Goal: Task Accomplishment & Management: Manage account settings

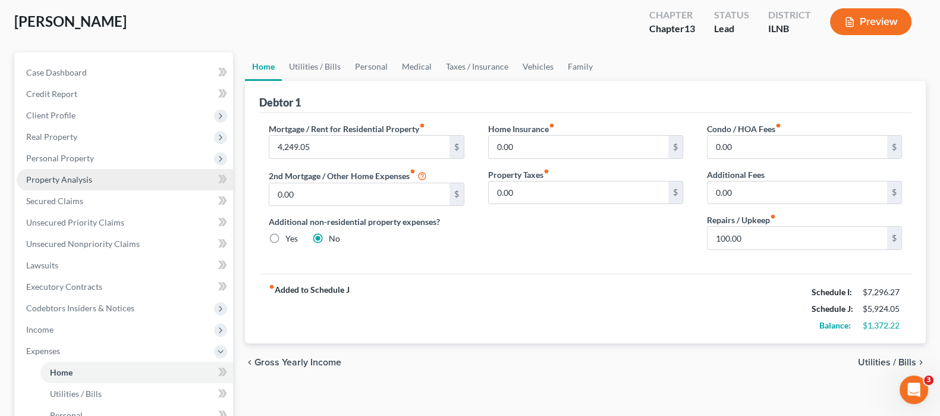
scroll to position [148, 0]
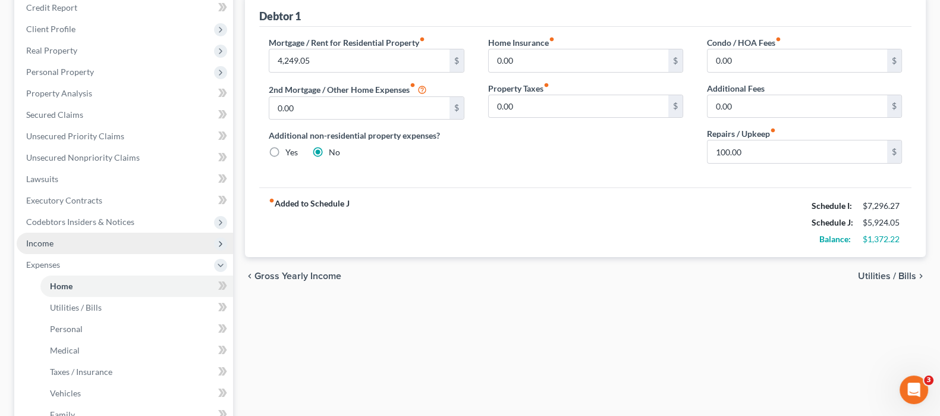
click at [60, 242] on span "Income" at bounding box center [125, 243] width 217 height 21
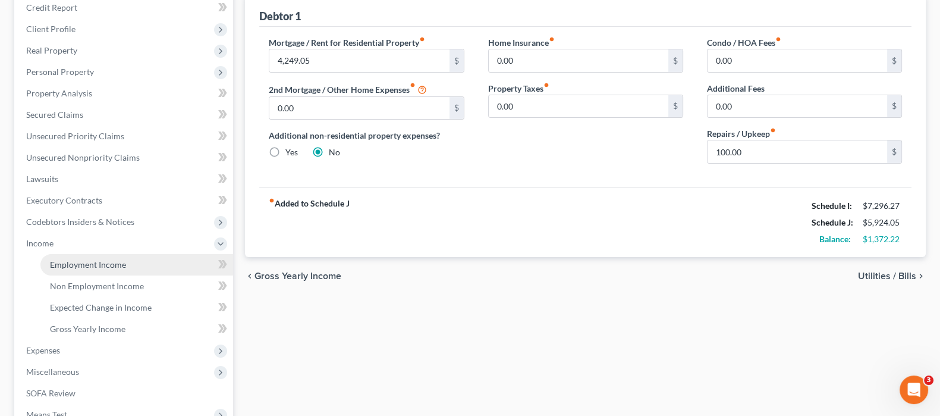
click at [142, 266] on link "Employment Income" at bounding box center [136, 264] width 193 height 21
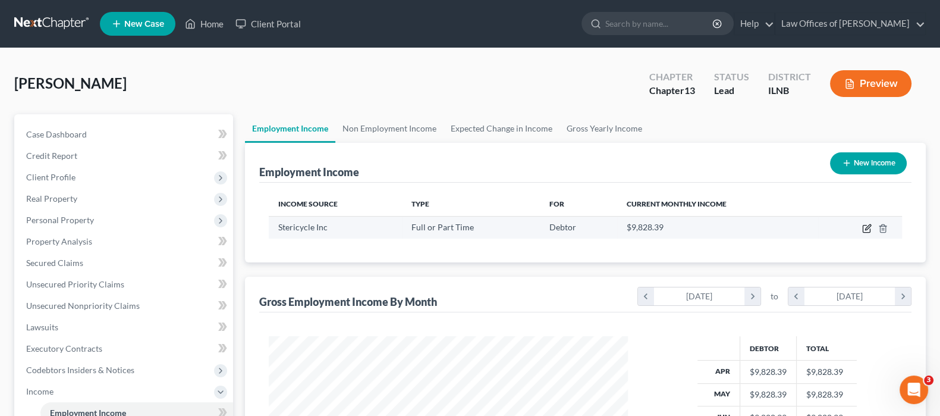
click at [869, 228] on icon "button" at bounding box center [867, 229] width 10 height 10
select select "0"
select select "14"
select select "2"
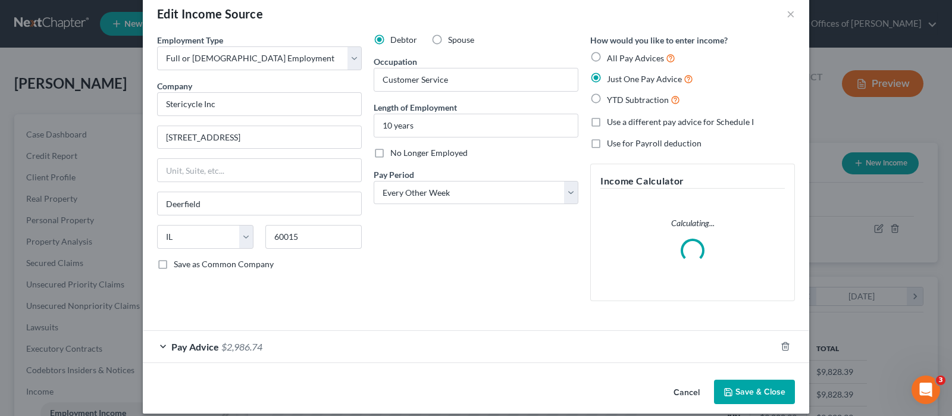
scroll to position [32, 0]
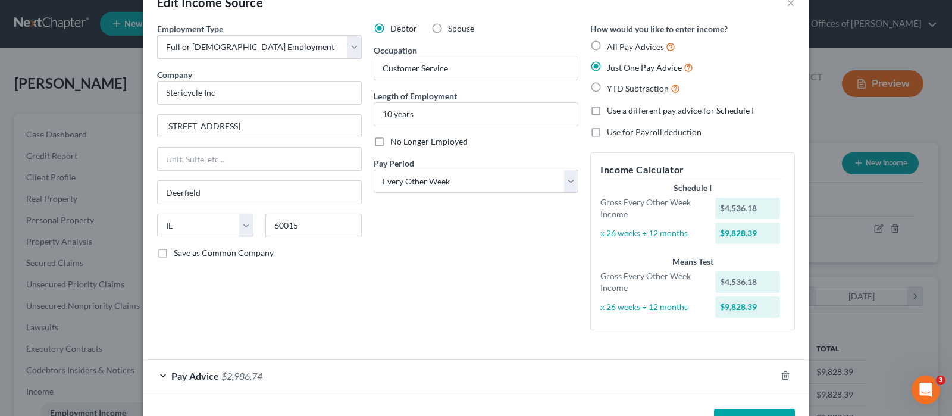
click at [313, 330] on div "Employment Type * Select Full or [DEMOGRAPHIC_DATA] Employment Self Employment …" at bounding box center [259, 181] width 217 height 317
click at [294, 372] on div "Pay Advice $2,986.74" at bounding box center [459, 376] width 633 height 32
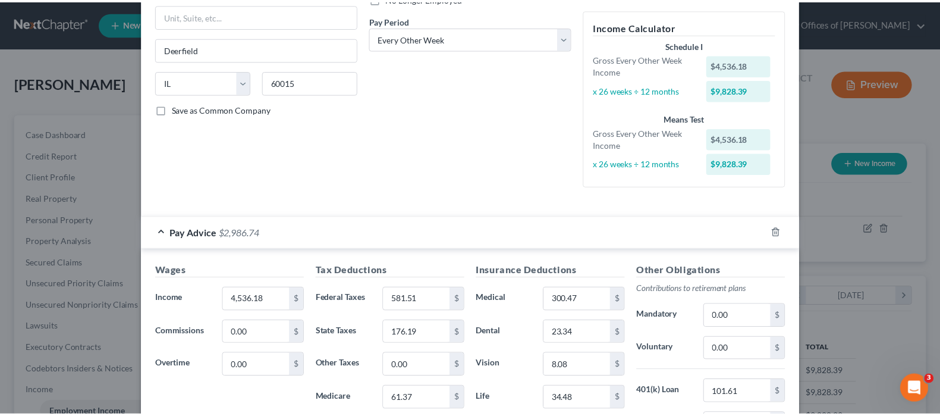
scroll to position [0, 0]
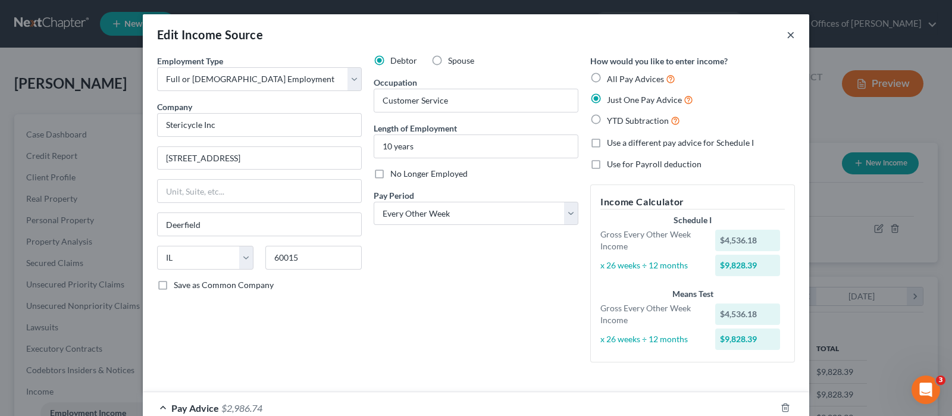
click at [786, 34] on button "×" at bounding box center [790, 34] width 8 height 14
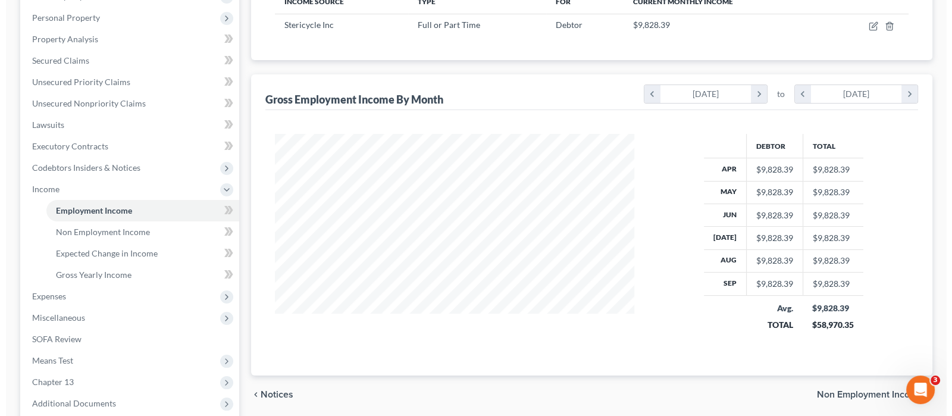
scroll to position [148, 0]
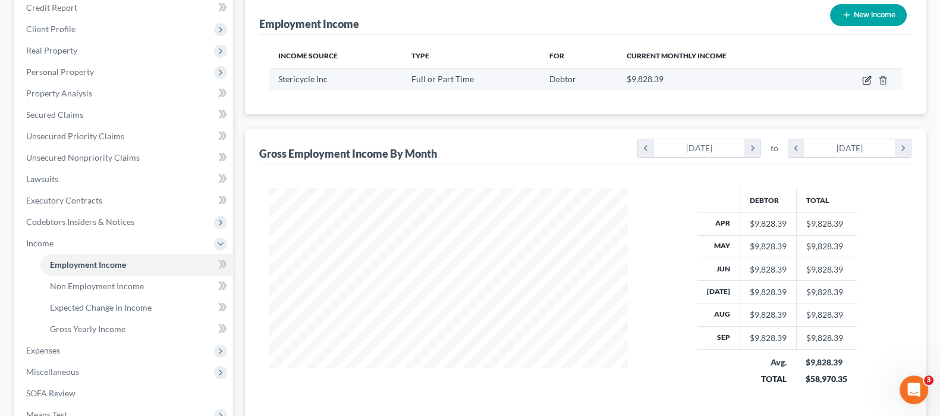
click at [868, 80] on icon "button" at bounding box center [867, 81] width 10 height 10
select select "0"
select select "14"
select select "2"
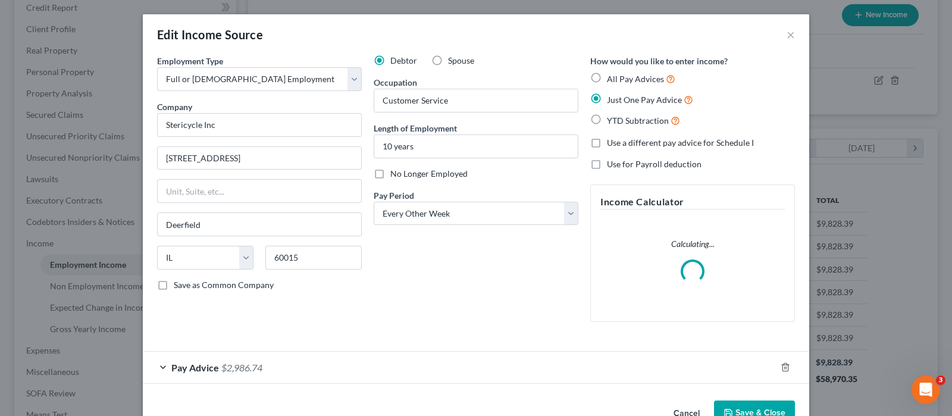
scroll to position [32, 0]
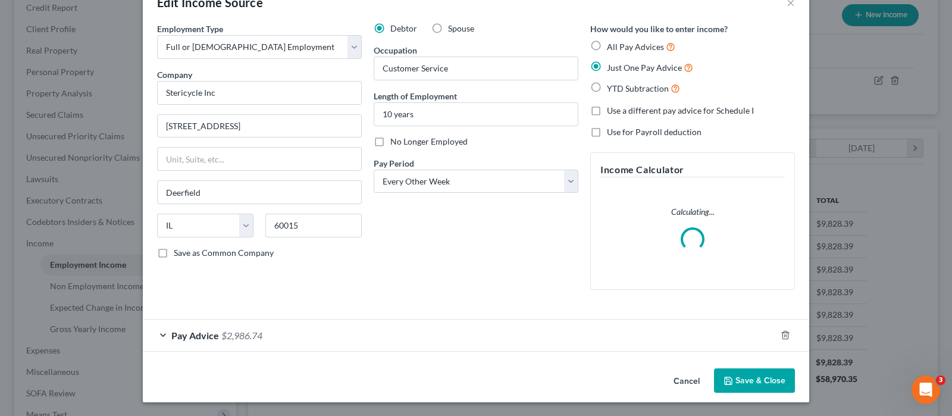
click at [648, 334] on div "Pay Advice $2,986.74" at bounding box center [459, 335] width 633 height 32
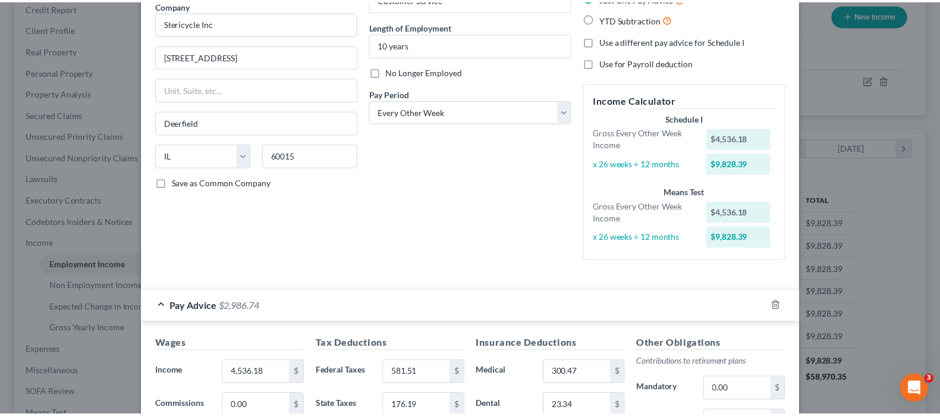
scroll to position [0, 0]
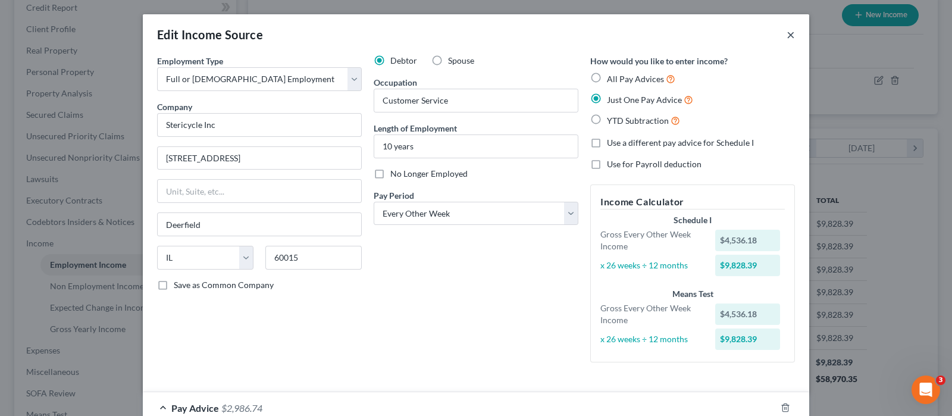
click at [786, 39] on button "×" at bounding box center [790, 34] width 8 height 14
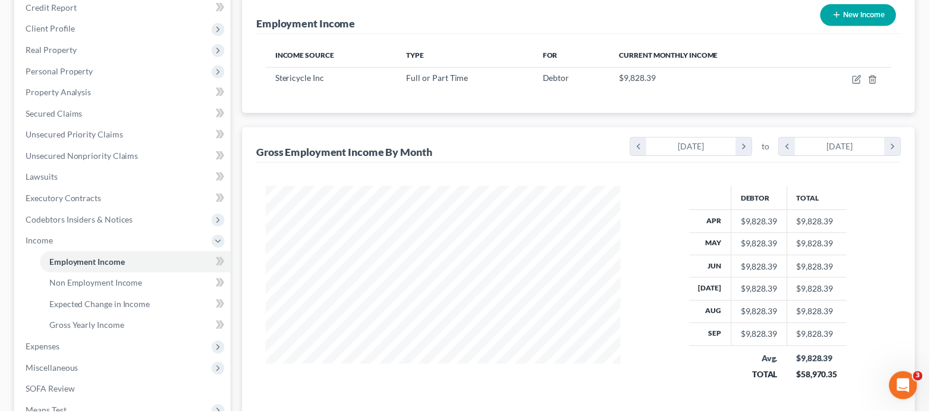
scroll to position [594599, 594428]
